Goal: Task Accomplishment & Management: Manage account settings

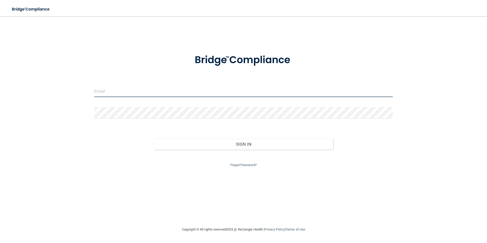
click at [141, 86] on input "email" at bounding box center [243, 91] width 299 height 11
type input "[EMAIL_ADDRESS][DOMAIN_NAME]"
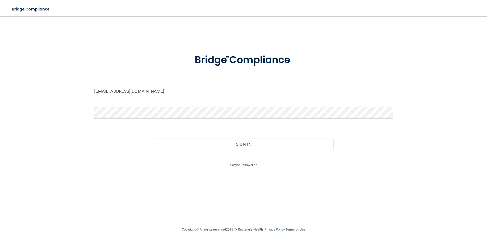
click at [154, 139] on button "Sign In" at bounding box center [243, 144] width 179 height 11
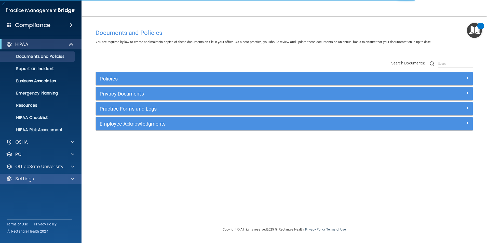
click at [51, 174] on div "Settings" at bounding box center [41, 179] width 82 height 10
click at [51, 177] on div "Settings" at bounding box center [33, 179] width 63 height 6
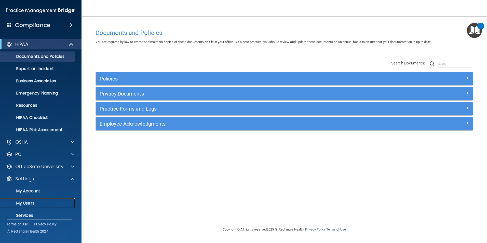
click at [30, 204] on p "My Users" at bounding box center [38, 203] width 70 height 5
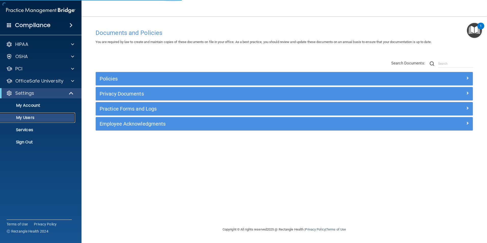
select select "20"
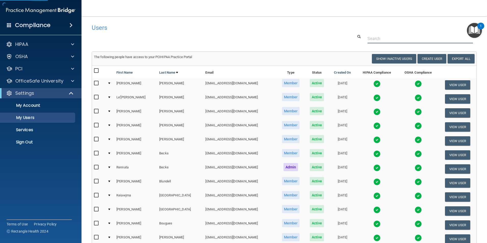
click at [377, 37] on input "text" at bounding box center [419, 38] width 105 height 9
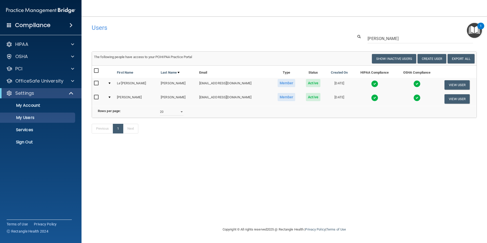
click at [371, 83] on img at bounding box center [374, 83] width 7 height 7
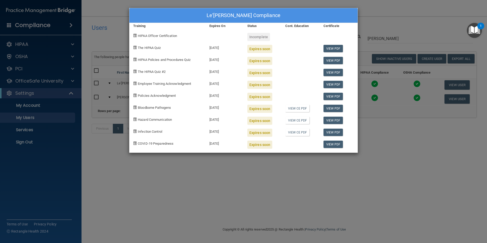
click at [283, 178] on div "Le'[PERSON_NAME] Compliance Training Expires On Status Cont. Education Certific…" at bounding box center [243, 121] width 487 height 243
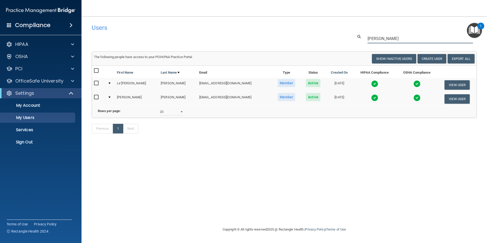
click at [376, 35] on input "[PERSON_NAME]" at bounding box center [419, 38] width 105 height 9
click at [372, 99] on img at bounding box center [375, 97] width 7 height 7
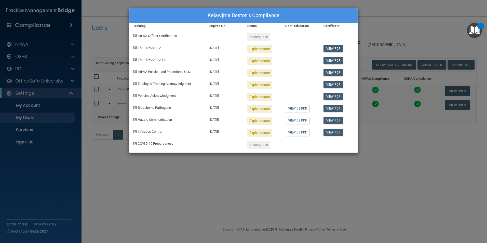
click at [383, 141] on div "Keiawjma Boston's Compliance Training Expires On Status Cont. Education Certifi…" at bounding box center [243, 121] width 487 height 243
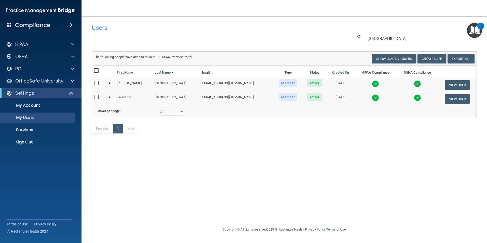
click at [395, 37] on input "[GEOGRAPHIC_DATA]" at bounding box center [419, 38] width 105 height 9
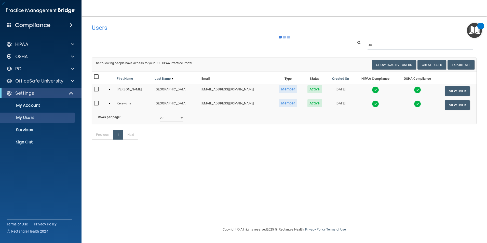
type input "b"
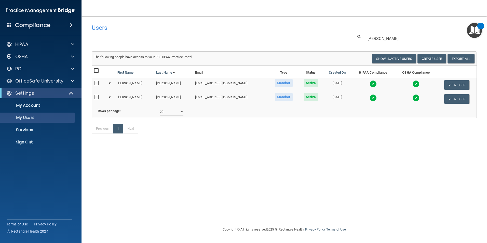
click at [369, 99] on img at bounding box center [372, 97] width 7 height 7
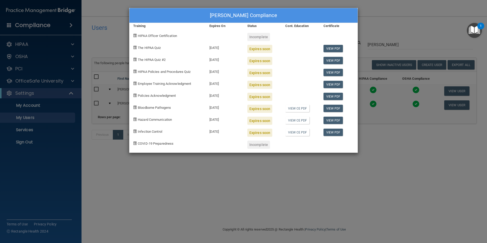
click at [387, 160] on div "[PERSON_NAME] Compliance Training Expires On Status Cont. Education Certificate…" at bounding box center [243, 121] width 487 height 243
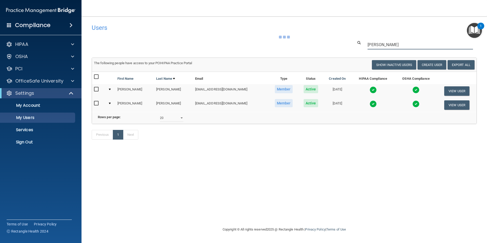
click at [389, 45] on div "Users Success! New user created. × Error! The user couldn't be created. × Succe…" at bounding box center [284, 84] width 385 height 126
type input "h"
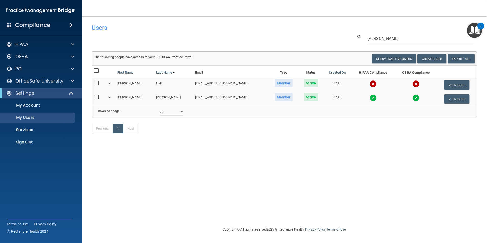
click at [369, 99] on img at bounding box center [372, 97] width 7 height 7
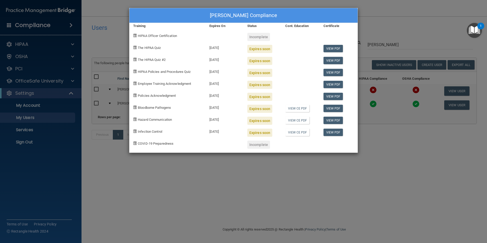
click at [390, 177] on div "[PERSON_NAME] Compliance Training Expires On Status Cont. Education Certificate…" at bounding box center [243, 121] width 487 height 243
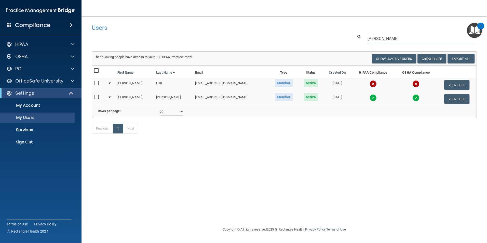
click at [383, 39] on input "[PERSON_NAME]" at bounding box center [419, 38] width 105 height 9
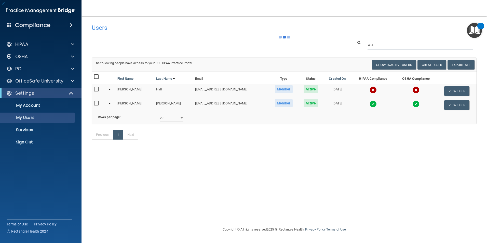
type input "w"
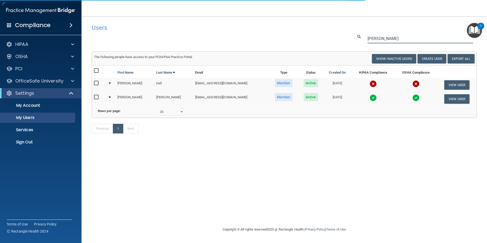
type input "[PERSON_NAME]"
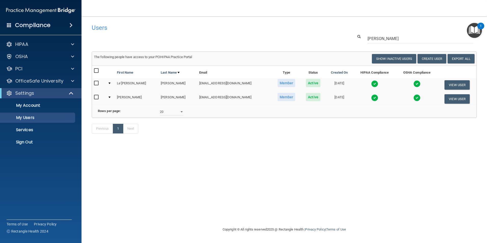
click at [343, 190] on div "Users Success! New user created. × Error! The user couldn't be created. × Succe…" at bounding box center [284, 121] width 385 height 200
